Goal: Transaction & Acquisition: Download file/media

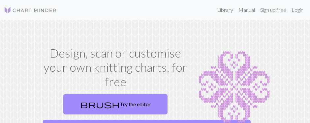
click at [30, 90] on section "Design, scan or customise your own knitting charts, for free brush Try the edit…" at bounding box center [155, 103] width 310 height 166
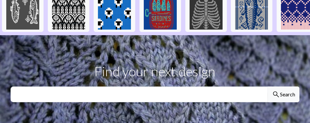
scroll to position [223, 0]
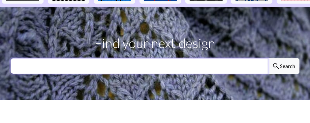
click at [62, 63] on input "text" at bounding box center [140, 66] width 258 height 16
type input "horses"
click at [268, 58] on button "search Search" at bounding box center [284, 66] width 32 height 16
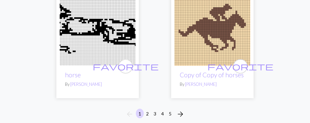
scroll to position [3345, 0]
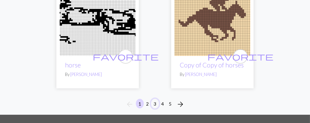
click at [154, 99] on button "3" at bounding box center [155, 104] width 8 height 10
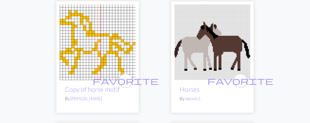
scroll to position [630, 0]
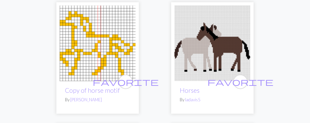
click at [219, 59] on img at bounding box center [213, 44] width 76 height 76
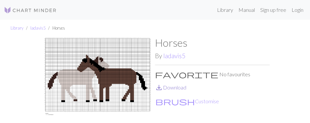
click at [183, 88] on link "save_alt Download" at bounding box center [170, 87] width 31 height 6
